Goal: Task Accomplishment & Management: Manage account settings

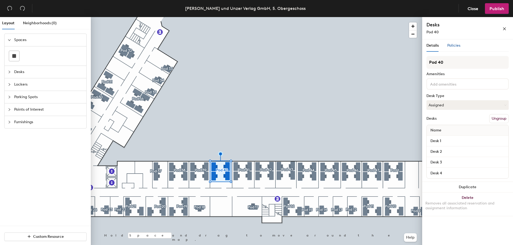
click at [455, 46] on span "Policies" at bounding box center [453, 45] width 13 height 5
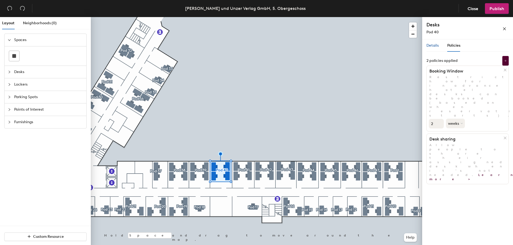
click at [435, 48] on div "Details" at bounding box center [432, 46] width 12 height 6
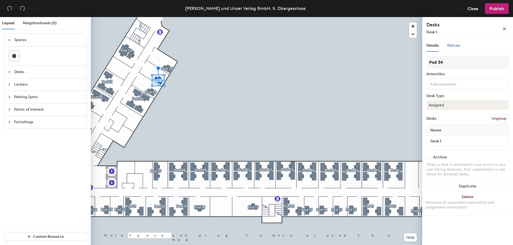
click at [455, 45] on span "Policies" at bounding box center [453, 45] width 13 height 5
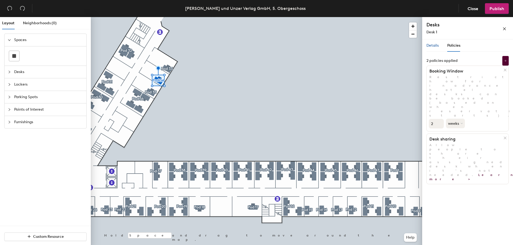
click at [436, 45] on span "Details" at bounding box center [432, 45] width 12 height 5
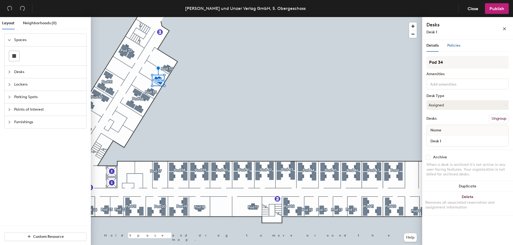
click at [457, 44] on span "Policies" at bounding box center [453, 45] width 13 height 5
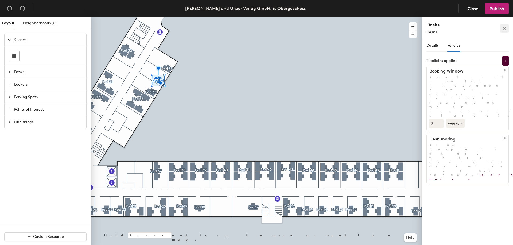
click at [505, 29] on icon "close" at bounding box center [504, 29] width 4 height 4
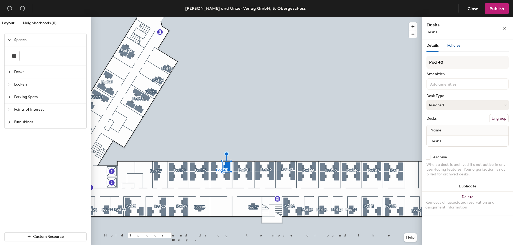
click at [454, 46] on span "Policies" at bounding box center [453, 45] width 13 height 5
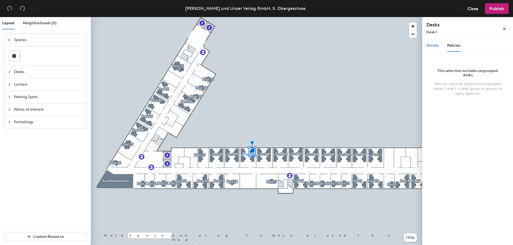
click at [434, 46] on span "Details" at bounding box center [432, 45] width 12 height 5
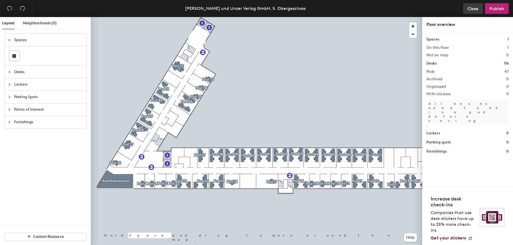
click at [476, 11] on button "Close" at bounding box center [473, 8] width 20 height 11
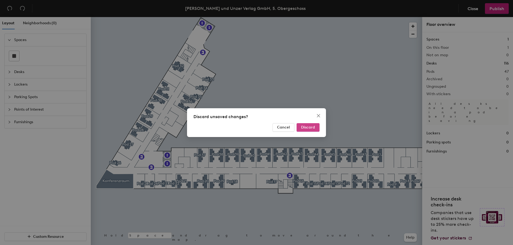
click at [314, 127] on span "Discard" at bounding box center [308, 127] width 14 height 5
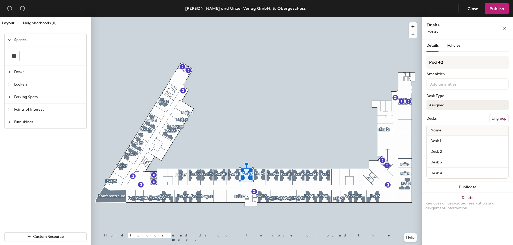
click at [461, 104] on button "Assigned" at bounding box center [467, 105] width 82 height 10
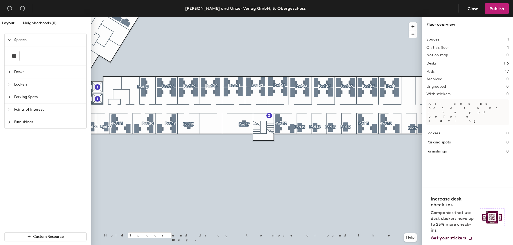
click at [202, 17] on div at bounding box center [256, 17] width 331 height 0
click at [216, 17] on div at bounding box center [256, 17] width 331 height 0
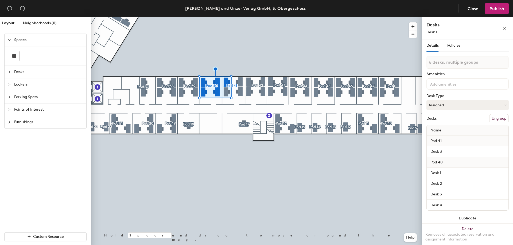
type input "6 desks, multiple groups"
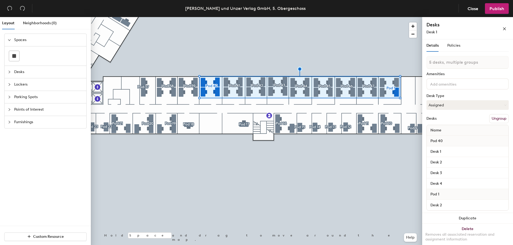
type input "6 desks, multiple groups"
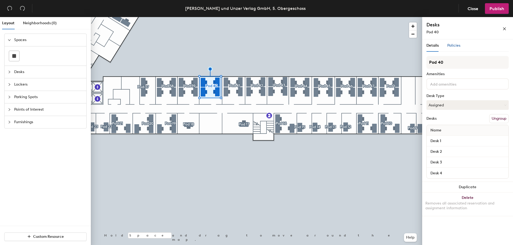
click at [452, 45] on span "Policies" at bounding box center [453, 45] width 13 height 5
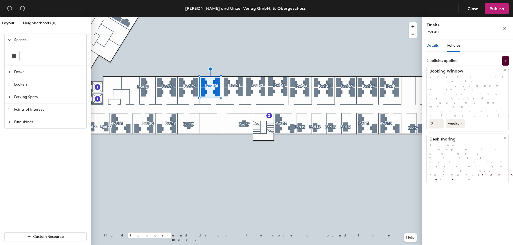
click at [434, 46] on span "Details" at bounding box center [432, 45] width 12 height 5
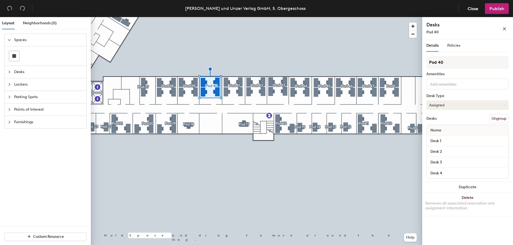
click at [457, 103] on button "Assigned" at bounding box center [467, 105] width 82 height 10
click at [447, 131] on div "Hot" at bounding box center [452, 130] width 53 height 8
click at [454, 105] on button "Hot" at bounding box center [467, 105] width 82 height 10
click at [452, 138] on div "Hoteled" at bounding box center [452, 138] width 53 height 8
click at [453, 105] on button "Hoteled" at bounding box center [467, 105] width 82 height 10
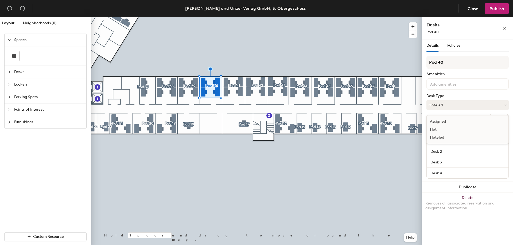
click at [454, 121] on div "Assigned" at bounding box center [452, 122] width 53 height 8
click at [475, 104] on button "Assigned" at bounding box center [467, 105] width 82 height 10
drag, startPoint x: 456, startPoint y: 137, endPoint x: 445, endPoint y: 134, distance: 11.7
click at [456, 137] on div "Hoteled" at bounding box center [452, 138] width 53 height 8
click at [458, 105] on button "Assigned" at bounding box center [467, 105] width 82 height 10
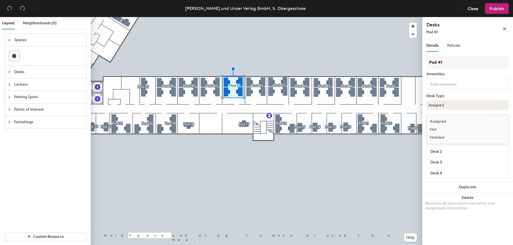
click at [458, 138] on div "Hoteled" at bounding box center [452, 138] width 53 height 8
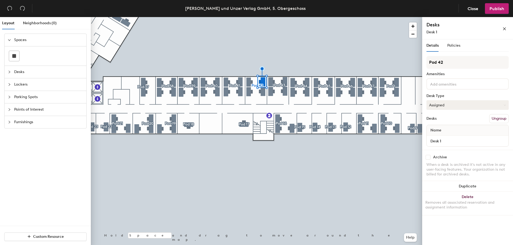
click at [449, 105] on button "Assigned" at bounding box center [467, 105] width 82 height 10
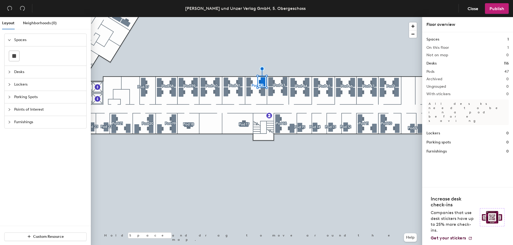
click at [256, 17] on div at bounding box center [256, 17] width 331 height 0
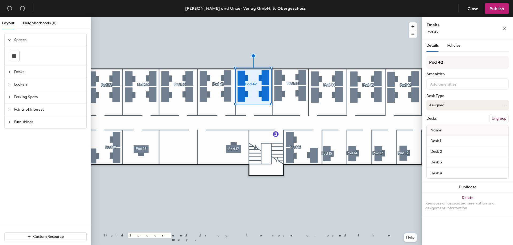
click at [454, 105] on button "Assigned" at bounding box center [467, 105] width 82 height 10
click at [446, 137] on div "Hoteled" at bounding box center [452, 138] width 53 height 8
click at [442, 104] on button "Assigned" at bounding box center [467, 105] width 82 height 10
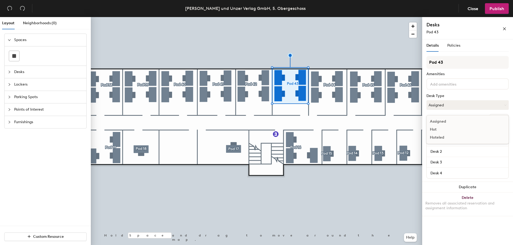
click at [458, 138] on div "Hoteled" at bounding box center [452, 138] width 53 height 8
click at [448, 108] on button "Assigned" at bounding box center [467, 105] width 82 height 10
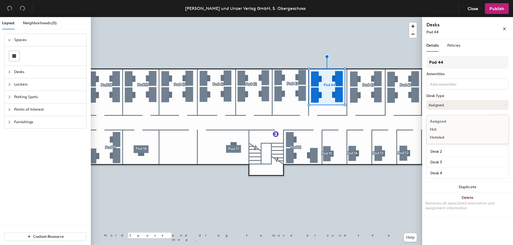
click at [449, 138] on div "Hoteled" at bounding box center [452, 138] width 53 height 8
click at [444, 107] on button "Assigned" at bounding box center [467, 105] width 82 height 10
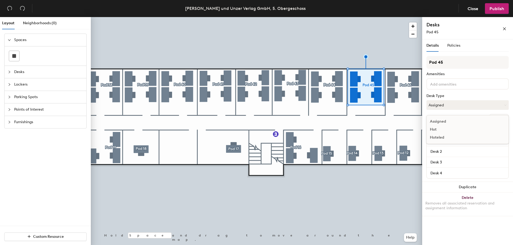
click at [449, 138] on div "Hoteled" at bounding box center [452, 138] width 53 height 8
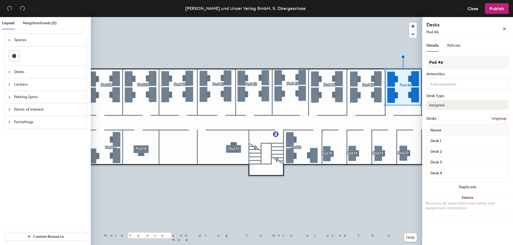
click at [440, 106] on button "Assigned" at bounding box center [467, 105] width 82 height 10
click at [445, 136] on div "Hoteled" at bounding box center [452, 138] width 53 height 8
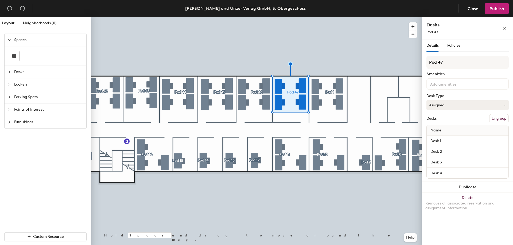
click at [451, 108] on button "Assigned" at bounding box center [467, 105] width 82 height 10
click at [452, 137] on div "Hoteled" at bounding box center [452, 138] width 53 height 8
click at [452, 107] on button "Assigned" at bounding box center [467, 105] width 82 height 10
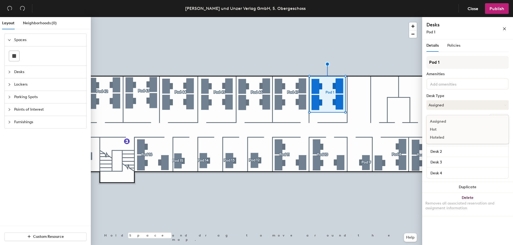
click at [448, 137] on div "Hoteled" at bounding box center [452, 138] width 53 height 8
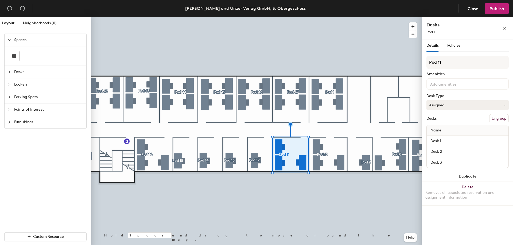
click at [444, 107] on button "Assigned" at bounding box center [467, 105] width 82 height 10
click at [446, 137] on div "Hoteled" at bounding box center [452, 138] width 53 height 8
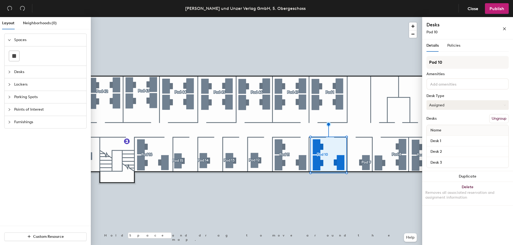
click at [460, 104] on button "Assigned" at bounding box center [467, 105] width 82 height 10
click at [443, 137] on div "Hoteled" at bounding box center [452, 138] width 53 height 8
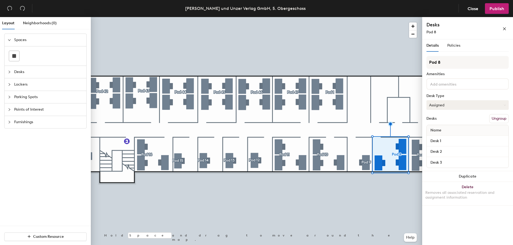
click at [458, 104] on button "Assigned" at bounding box center [467, 105] width 82 height 10
click at [456, 139] on div "Hoteled" at bounding box center [452, 138] width 53 height 8
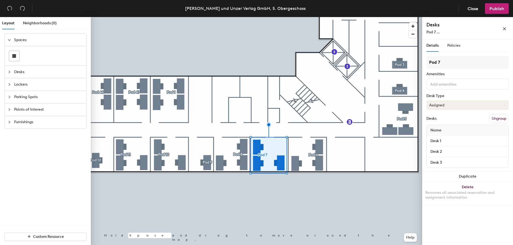
click at [453, 105] on button "Assigned" at bounding box center [467, 105] width 82 height 10
click at [449, 137] on div "Hoteled" at bounding box center [452, 138] width 53 height 8
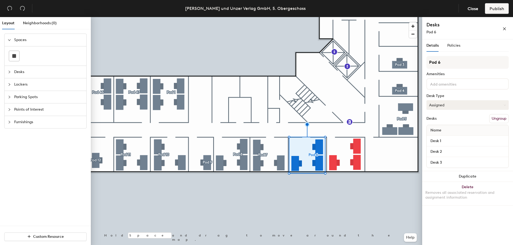
click at [446, 106] on button "Assigned" at bounding box center [467, 105] width 82 height 10
click at [441, 137] on div "Hoteled" at bounding box center [452, 138] width 53 height 8
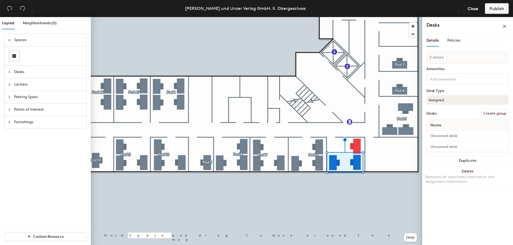
type input "3 desks"
click at [492, 115] on button "Create group" at bounding box center [495, 113] width 28 height 9
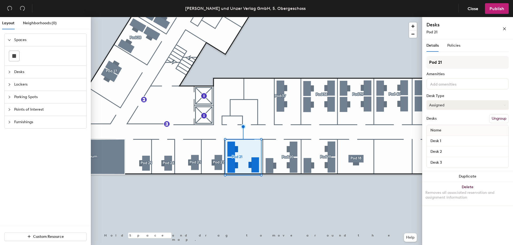
click at [446, 105] on button "Assigned" at bounding box center [467, 105] width 82 height 10
click at [453, 139] on div "Hoteled" at bounding box center [452, 138] width 53 height 8
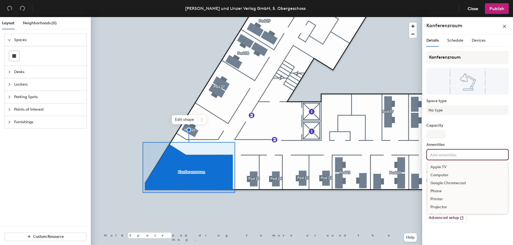
click at [452, 156] on input at bounding box center [453, 154] width 48 height 6
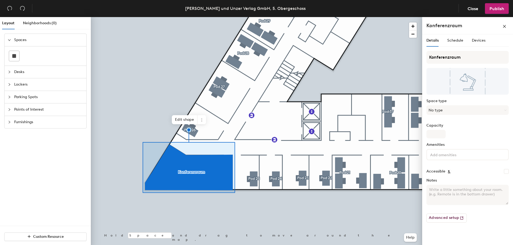
click at [473, 136] on div "Capacity" at bounding box center [467, 131] width 82 height 15
click at [455, 111] on button "No type" at bounding box center [467, 110] width 82 height 10
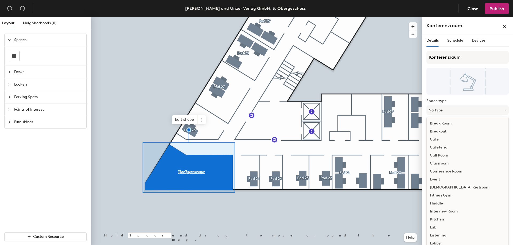
click at [460, 172] on div "Conference Room" at bounding box center [467, 172] width 82 height 8
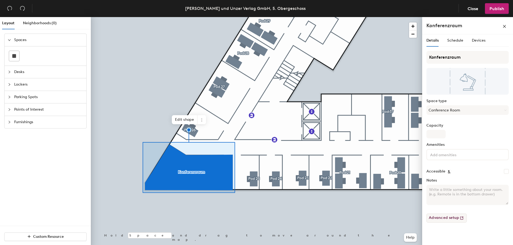
click at [453, 220] on button "Advanced setup" at bounding box center [446, 218] width 40 height 9
click at [436, 135] on input "Capacity" at bounding box center [435, 134] width 19 height 9
type input "10"
click at [458, 40] on span "Schedule" at bounding box center [455, 40] width 16 height 5
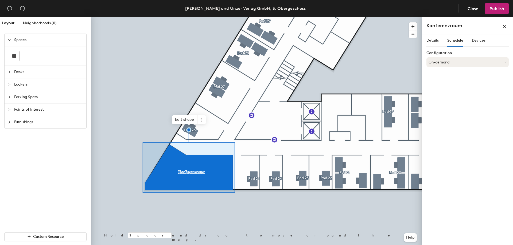
click at [467, 63] on button "On-demand" at bounding box center [467, 62] width 82 height 10
click at [477, 45] on div "Devices" at bounding box center [479, 40] width 14 height 12
click at [437, 40] on span "Details" at bounding box center [432, 40] width 12 height 5
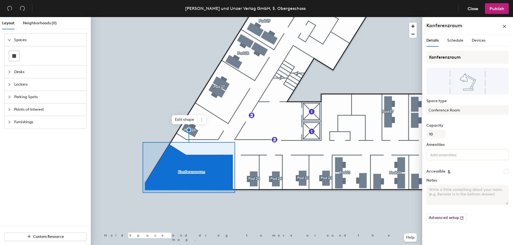
click at [309, 17] on div at bounding box center [256, 17] width 331 height 0
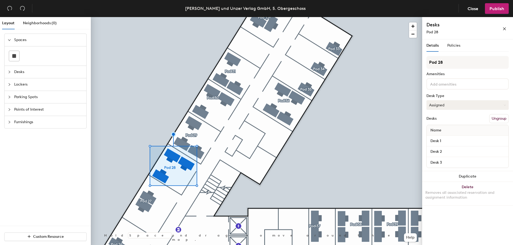
click at [458, 103] on button "Assigned" at bounding box center [467, 105] width 82 height 10
click at [448, 139] on div "Hoteled" at bounding box center [452, 138] width 53 height 8
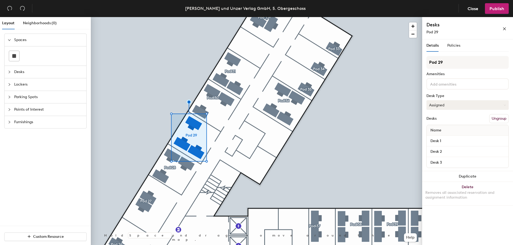
click at [452, 105] on button "Assigned" at bounding box center [467, 105] width 82 height 10
click at [449, 138] on div "Hoteled" at bounding box center [452, 138] width 53 height 8
click at [459, 106] on button "Assigned" at bounding box center [467, 105] width 82 height 10
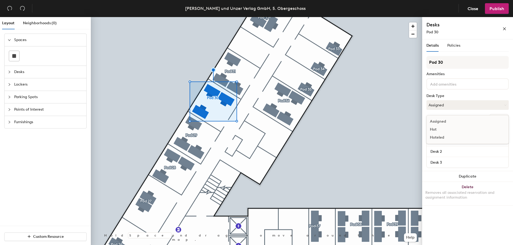
click at [448, 136] on div "Hoteled" at bounding box center [452, 138] width 53 height 8
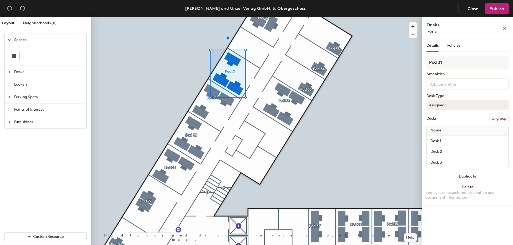
click at [467, 104] on button "Assigned" at bounding box center [467, 105] width 82 height 10
click at [442, 138] on div "Hoteled" at bounding box center [452, 138] width 53 height 8
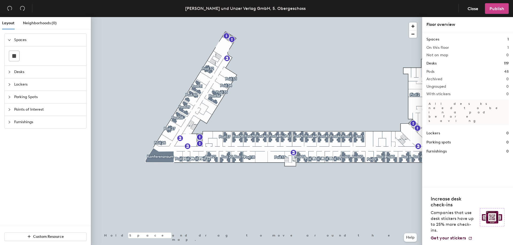
click at [497, 9] on span "Publish" at bounding box center [496, 8] width 15 height 5
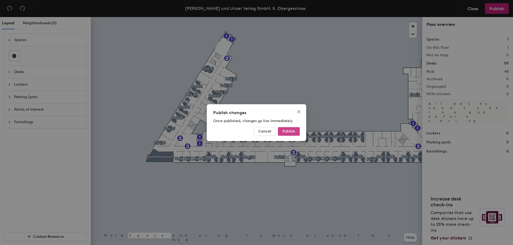
click at [289, 130] on span "Publish" at bounding box center [288, 131] width 13 height 5
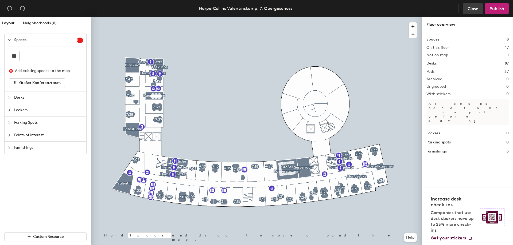
click at [476, 10] on span "Close" at bounding box center [472, 8] width 11 height 5
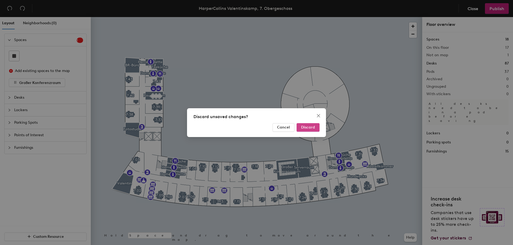
click at [304, 127] on span "Discard" at bounding box center [308, 127] width 14 height 5
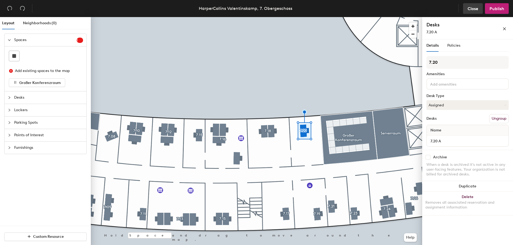
click at [474, 10] on span "Close" at bounding box center [472, 8] width 11 height 5
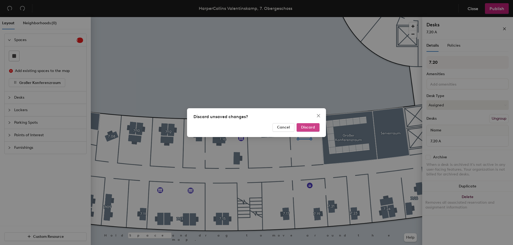
click at [309, 128] on span "Discard" at bounding box center [308, 127] width 14 height 5
